Goal: Navigation & Orientation: Find specific page/section

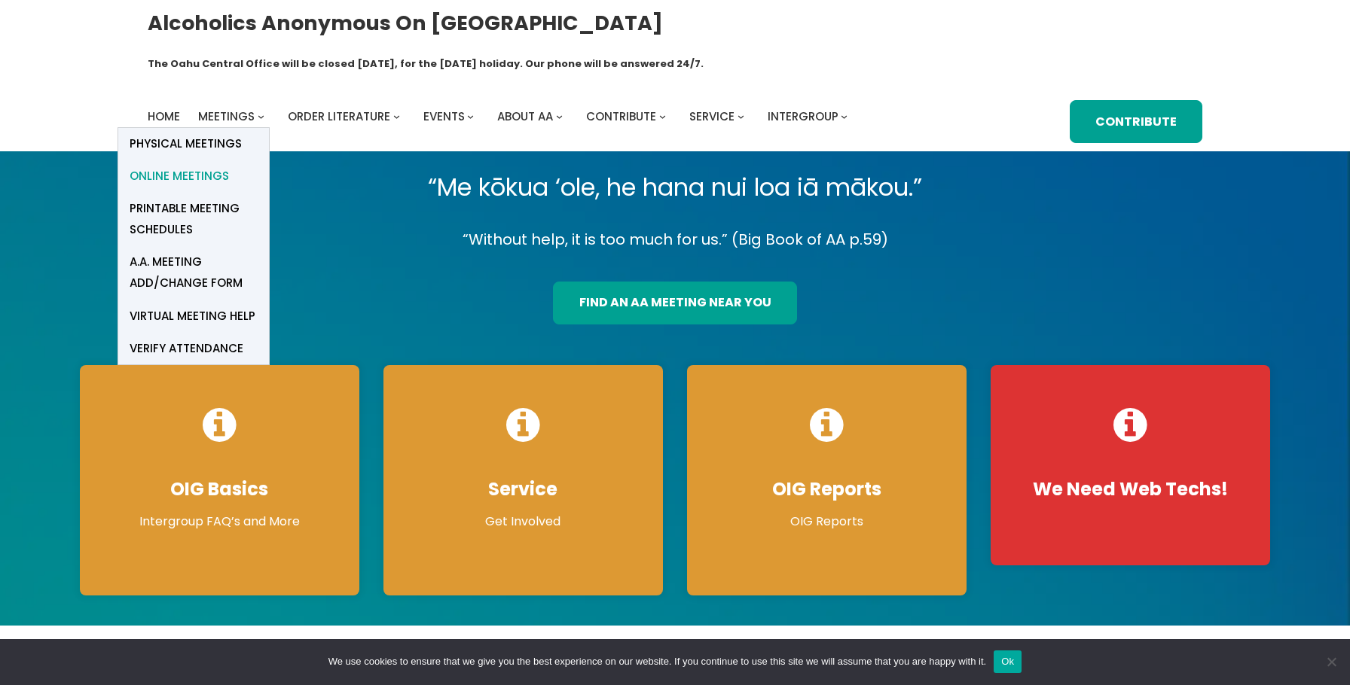
click at [187, 166] on span "Online Meetings" at bounding box center [179, 176] width 99 height 21
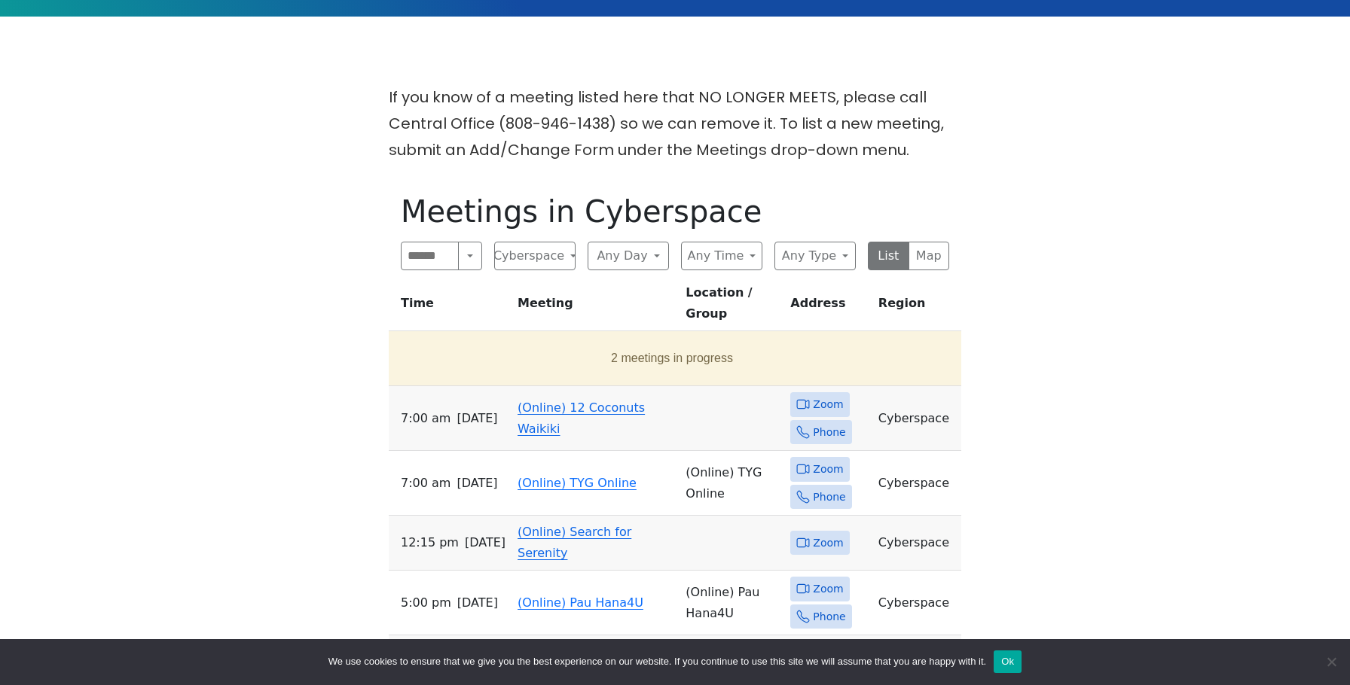
click at [527, 401] on link "(Online) 12 Coconuts Waikiki" at bounding box center [580, 418] width 127 height 35
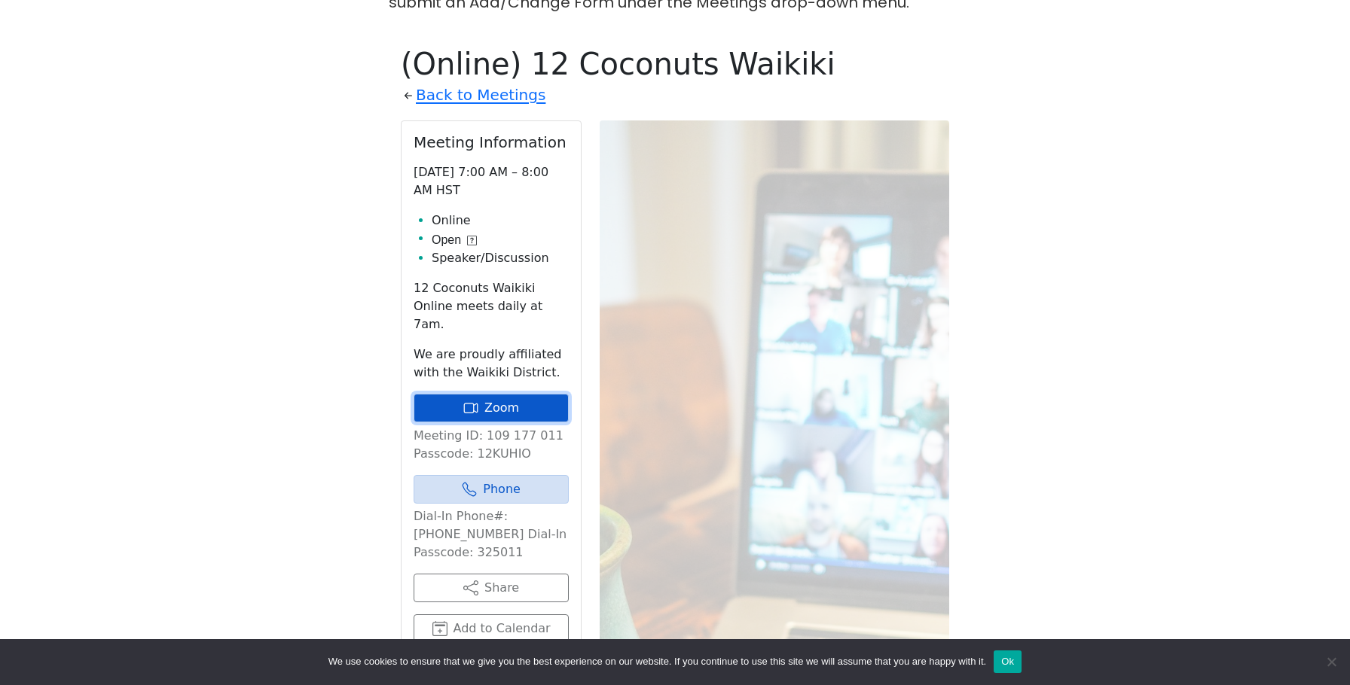
click at [502, 394] on link "Zoom" at bounding box center [491, 408] width 155 height 29
